Goal: Task Accomplishment & Management: Manage account settings

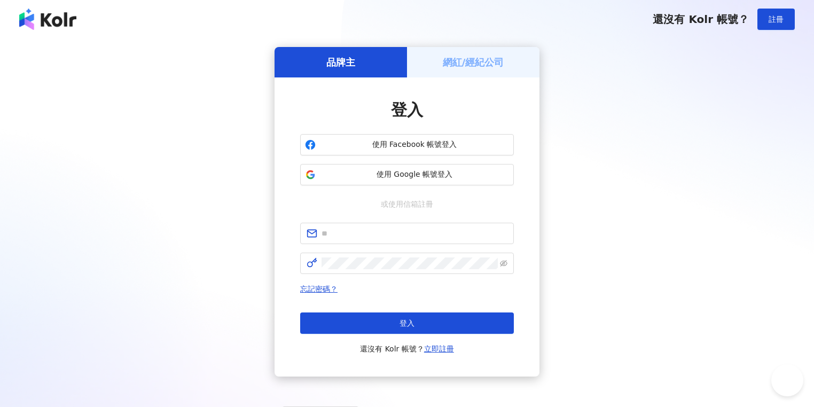
click at [422, 185] on div "登入 使用 Facebook 帳號登入 使用 Google 帳號登入 或使用信箱註冊 忘記密碼？ 登入 還沒有 Kolr 帳號？ 立即註冊" at bounding box center [407, 227] width 214 height 256
click at [437, 161] on div "使用 Facebook 帳號登入 使用 Google 帳號登入" at bounding box center [407, 159] width 214 height 51
click at [434, 179] on span "使用 Google 帳號登入" at bounding box center [414, 174] width 189 height 11
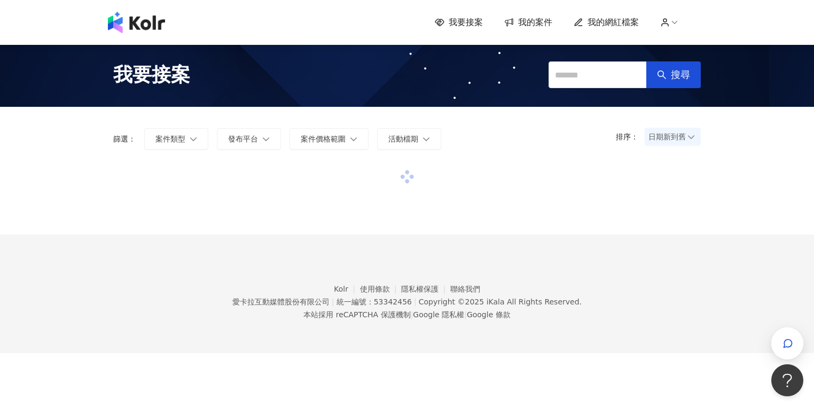
click at [626, 26] on span "我的網紅檔案" at bounding box center [612, 23] width 51 height 12
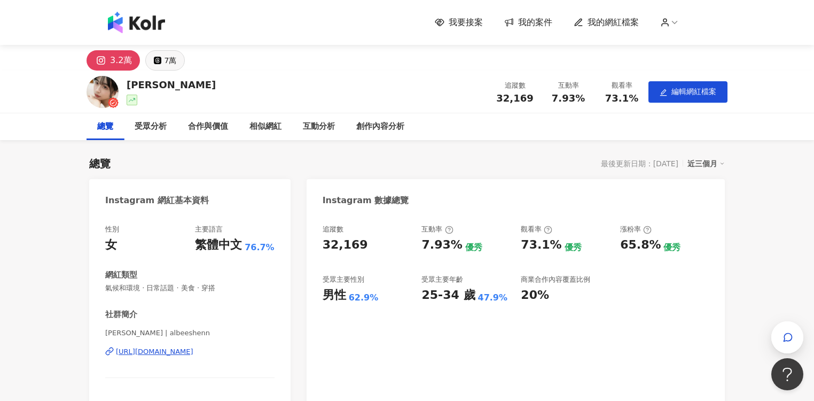
click at [172, 58] on div "7萬" at bounding box center [170, 60] width 12 height 15
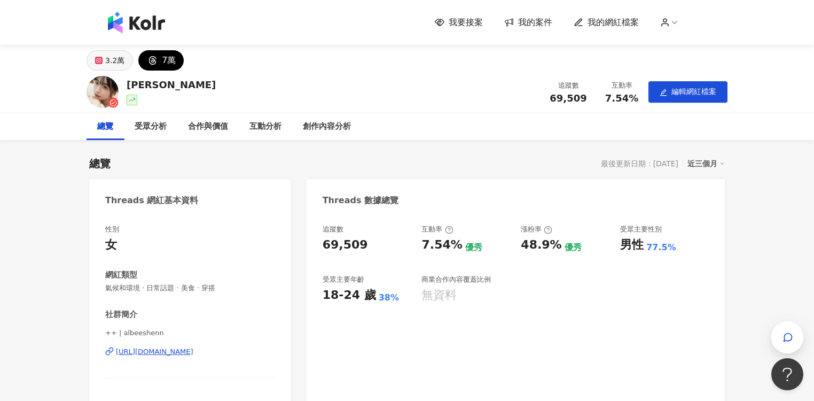
click at [125, 55] on button "3.2萬" at bounding box center [110, 60] width 46 height 20
click at [112, 61] on div "3.2萬" at bounding box center [114, 60] width 19 height 15
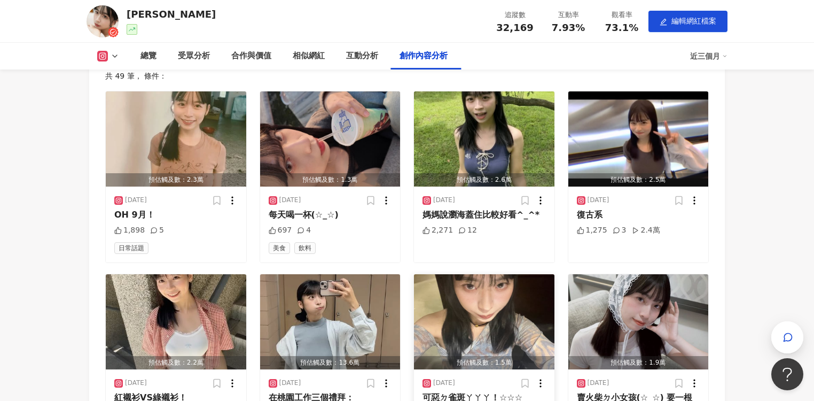
scroll to position [3033, 0]
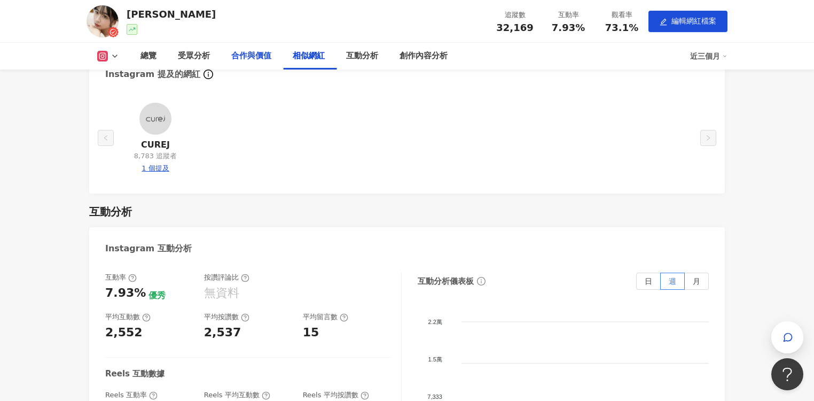
click at [257, 56] on div "合作與價值" at bounding box center [251, 56] width 40 height 13
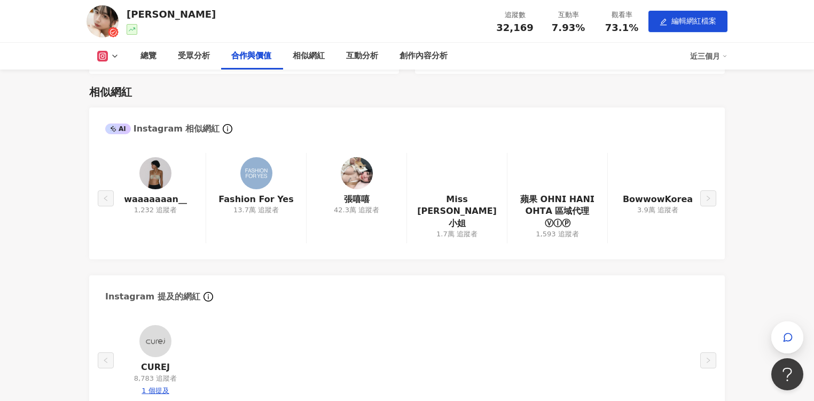
scroll to position [1059, 0]
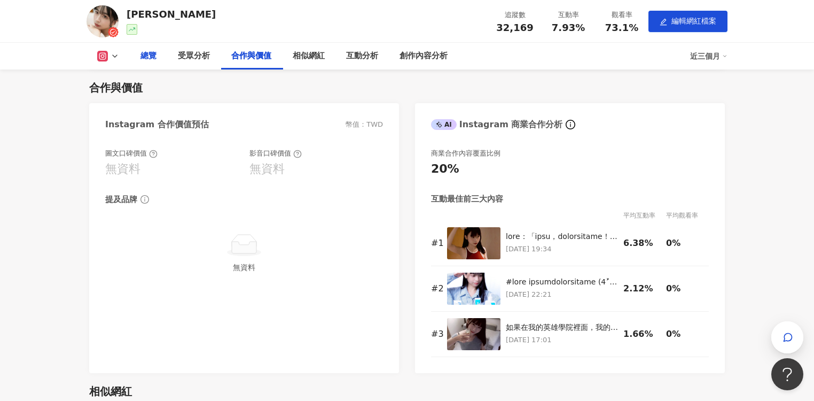
click at [160, 59] on div "總覽" at bounding box center [148, 56] width 37 height 27
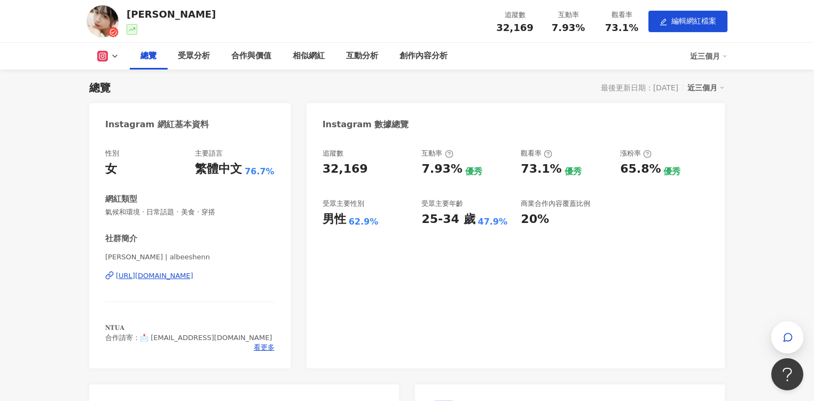
click at [103, 58] on icon at bounding box center [103, 56] width 6 height 6
click at [122, 102] on button "Threads" at bounding box center [125, 100] width 64 height 15
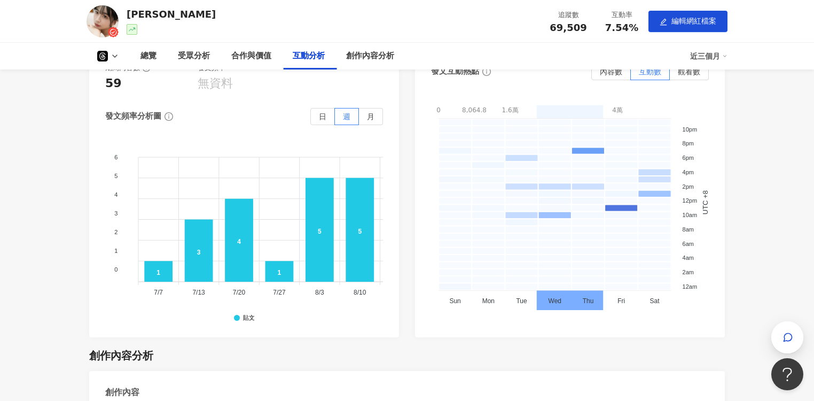
scroll to position [1452, 0]
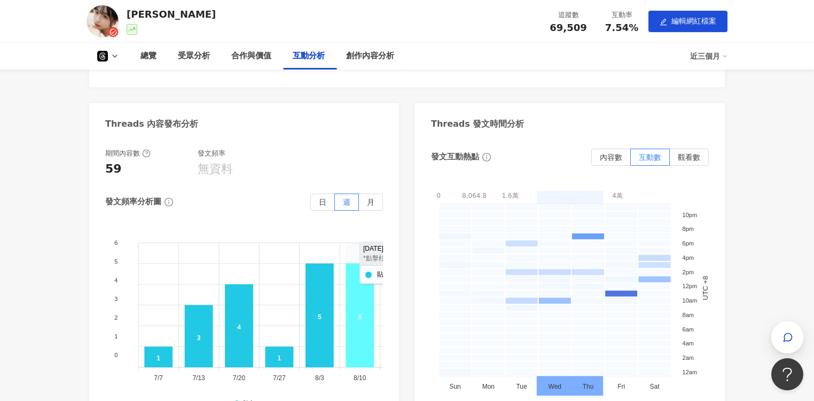
click at [349, 306] on icon at bounding box center [359, 315] width 28 height 104
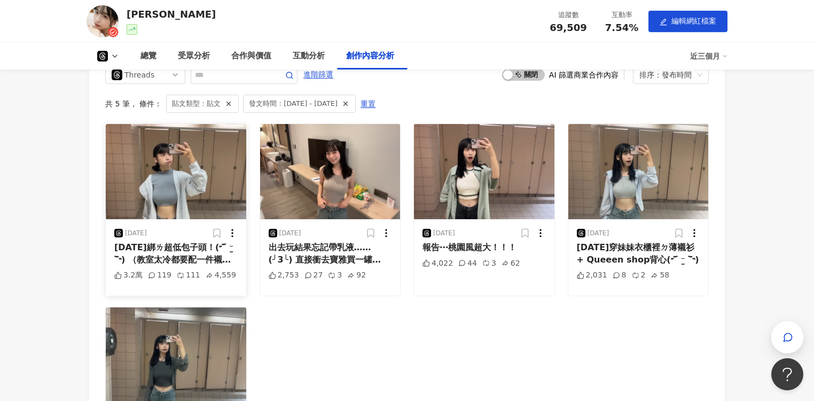
scroll to position [1931, 0]
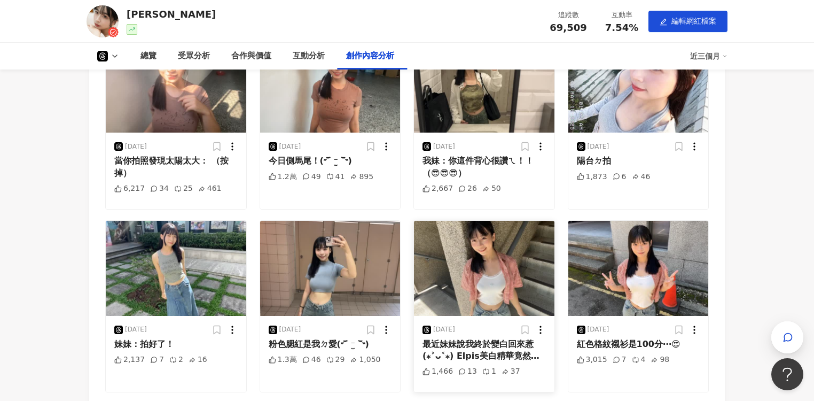
scroll to position [2303, 0]
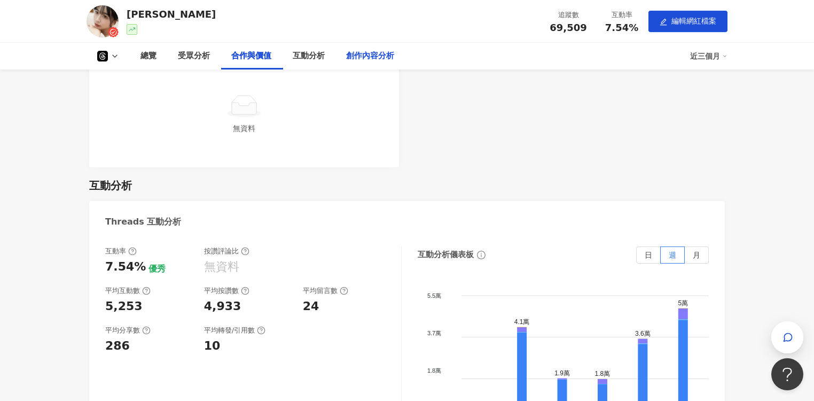
click at [367, 56] on div "創作內容分析" at bounding box center [370, 56] width 48 height 13
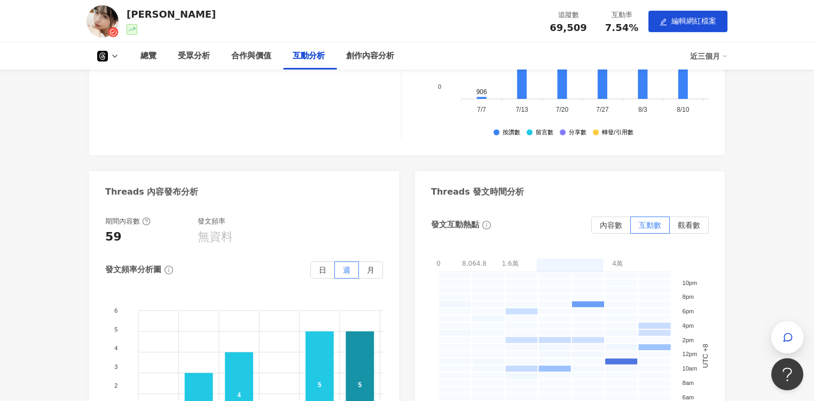
scroll to position [1171, 0]
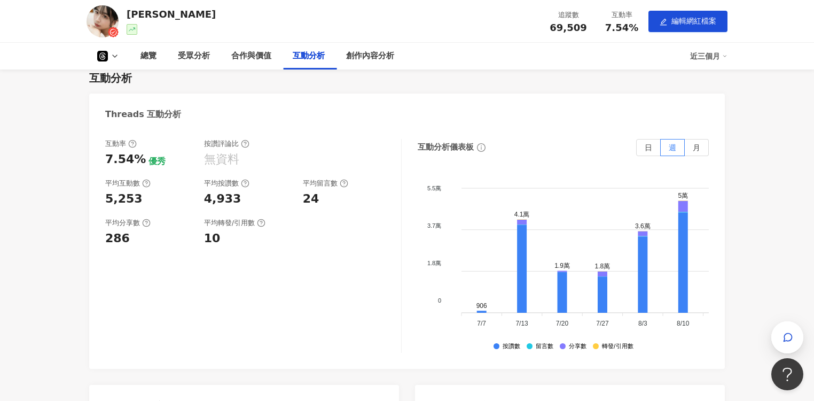
click at [113, 17] on img at bounding box center [103, 21] width 32 height 32
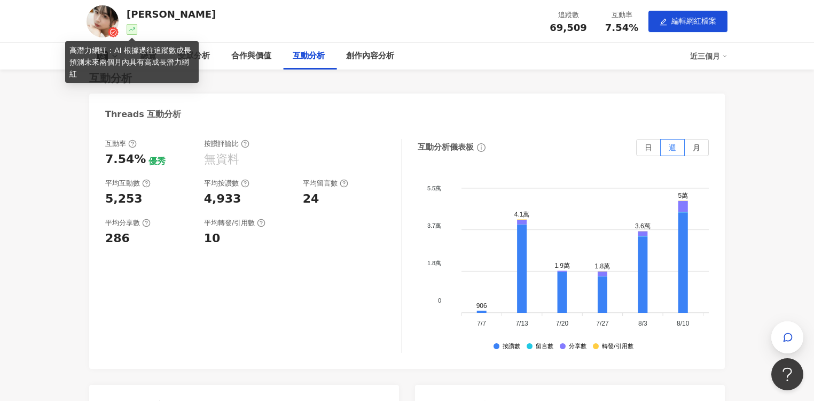
click at [136, 29] on div at bounding box center [132, 29] width 11 height 11
click at [132, 32] on icon at bounding box center [132, 29] width 6 height 6
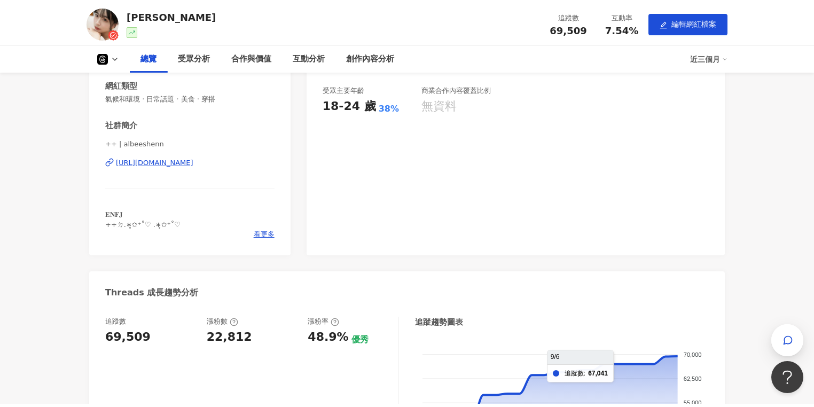
scroll to position [0, 0]
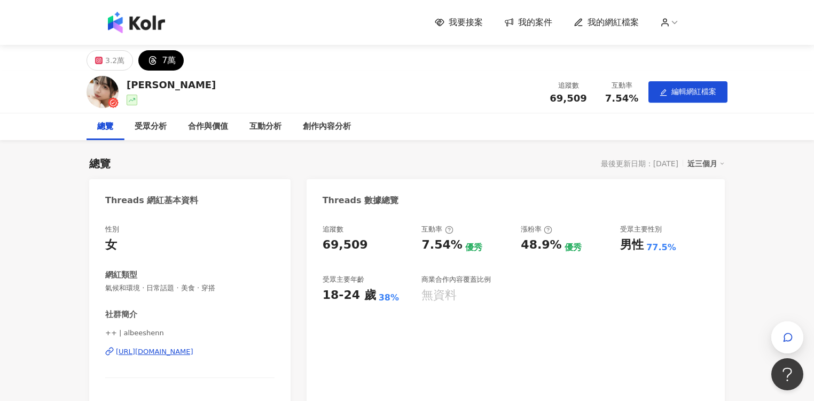
click at [619, 27] on span "我的網紅檔案" at bounding box center [612, 23] width 51 height 12
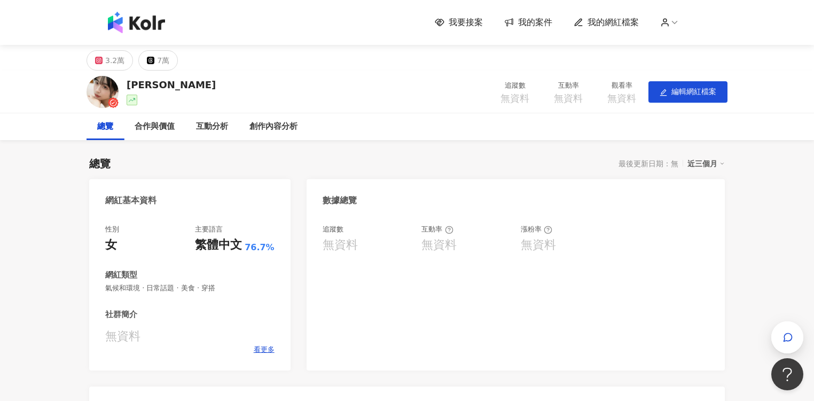
click at [522, 27] on span "我的案件" at bounding box center [535, 23] width 34 height 12
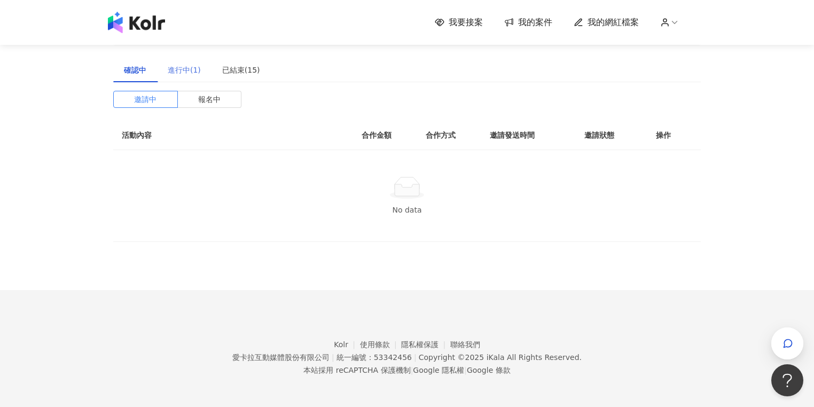
click at [182, 59] on div "進行中(1)" at bounding box center [184, 70] width 54 height 25
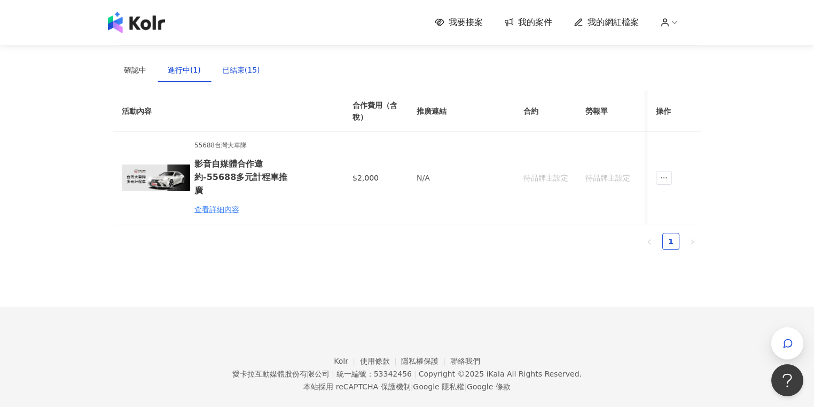
click at [235, 68] on div "已結束(15)" at bounding box center [241, 70] width 38 height 12
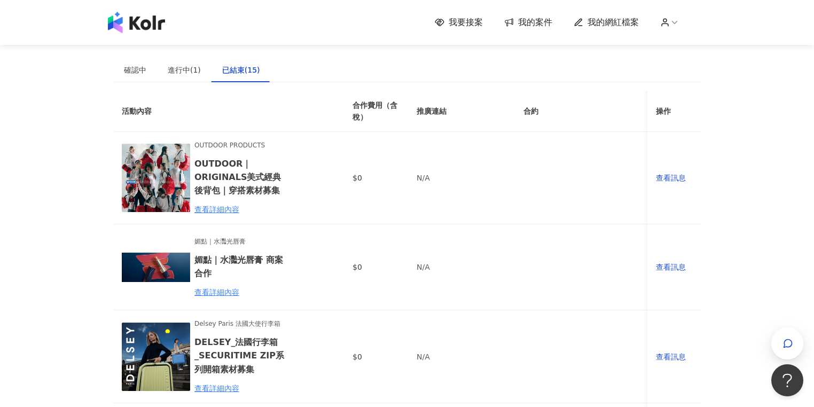
click at [480, 21] on span "我要接案" at bounding box center [466, 23] width 34 height 12
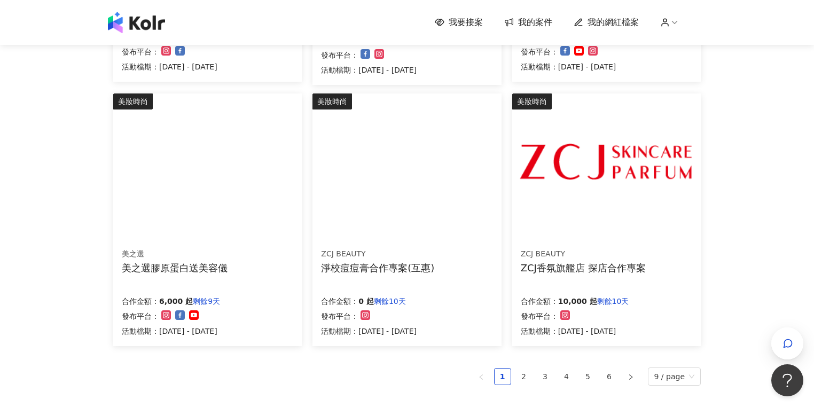
scroll to position [641, 0]
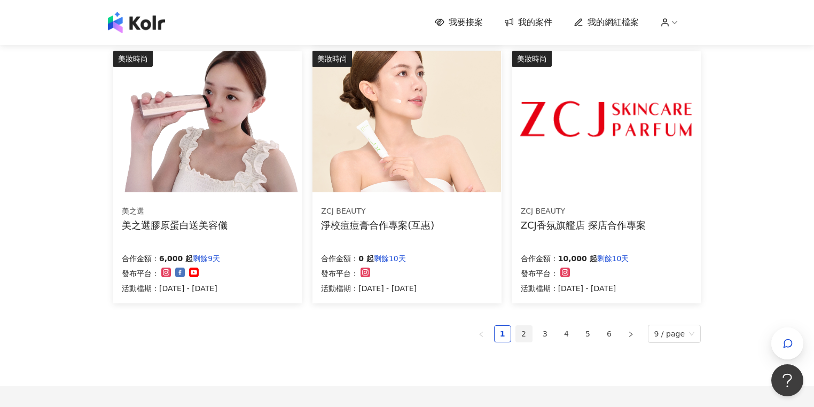
click at [532, 334] on link "2" at bounding box center [524, 334] width 16 height 16
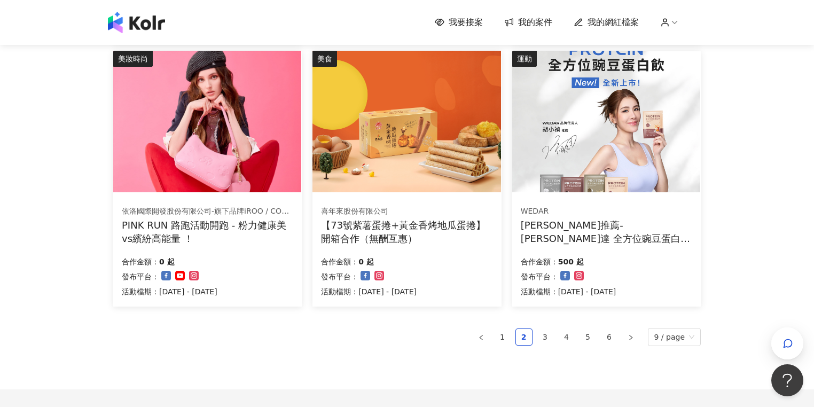
click at [678, 12] on div "我要接案 我的案件 我的網紅檔案" at bounding box center [407, 22] width 609 height 21
click at [678, 21] on icon at bounding box center [675, 23] width 10 height 10
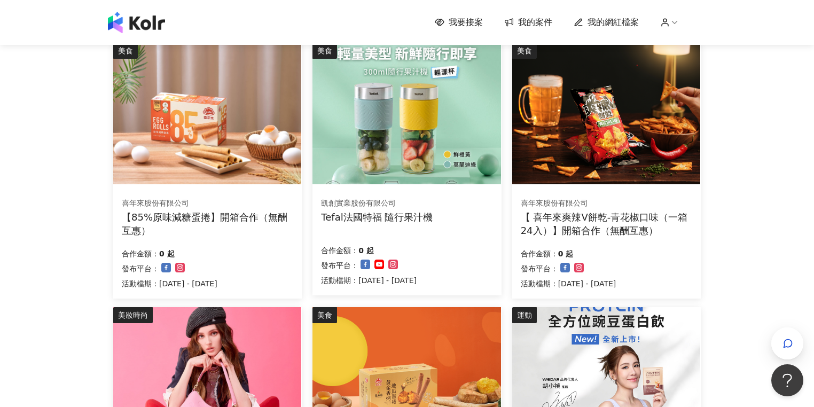
click at [129, 23] on img at bounding box center [136, 22] width 57 height 21
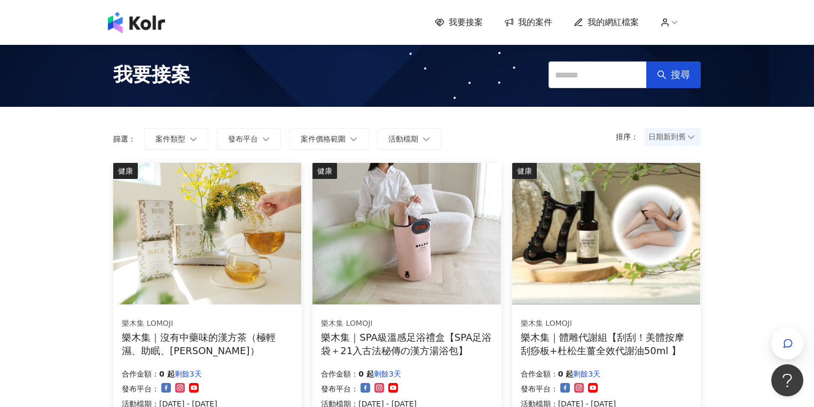
click at [666, 19] on circle at bounding box center [664, 20] width 3 height 3
click at [692, 90] on span "登出" at bounding box center [697, 85] width 34 height 12
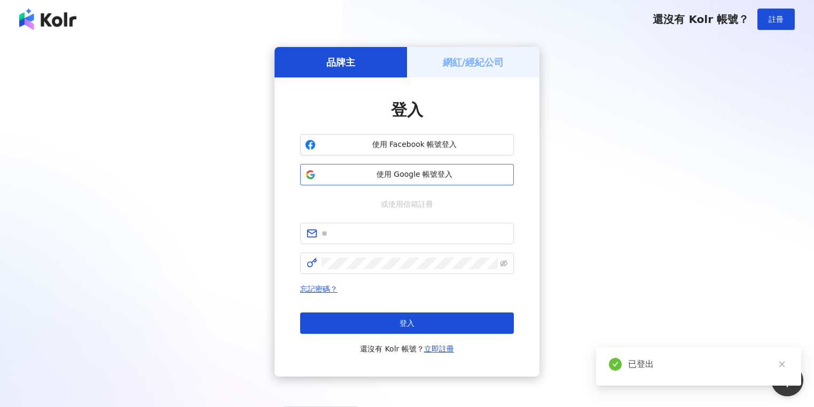
click at [483, 182] on button "使用 Google 帳號登入" at bounding box center [407, 174] width 214 height 21
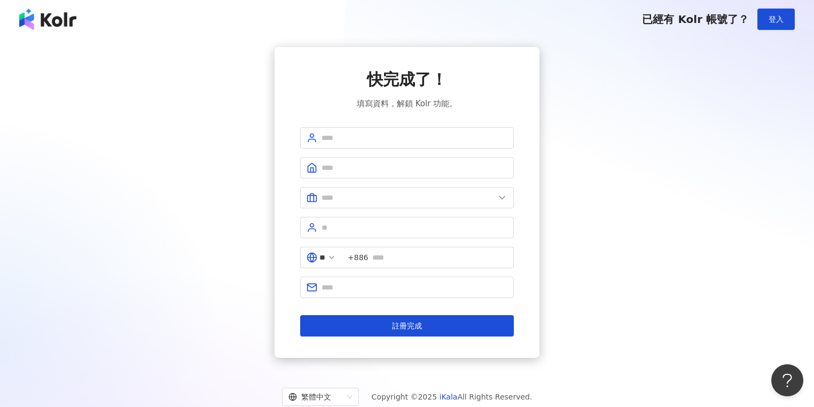
click at [717, 30] on div "已經有 Kolr 帳號了？ 登入" at bounding box center [407, 19] width 814 height 38
